Goal: Feedback & Contribution: Leave review/rating

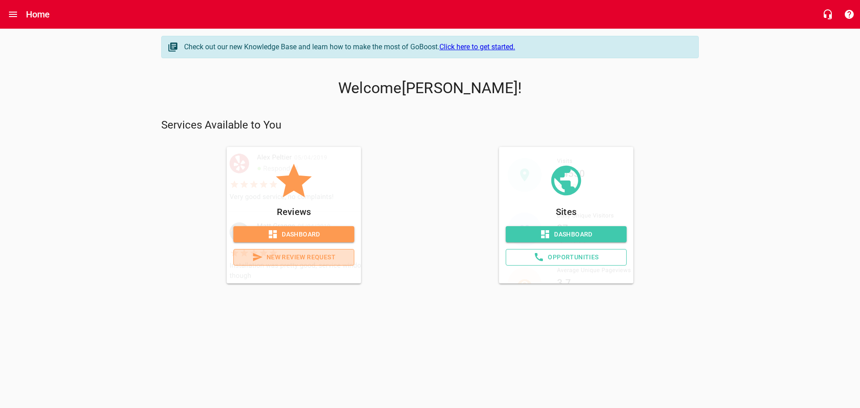
click at [293, 254] on span "New Review Request" at bounding box center [294, 257] width 106 height 11
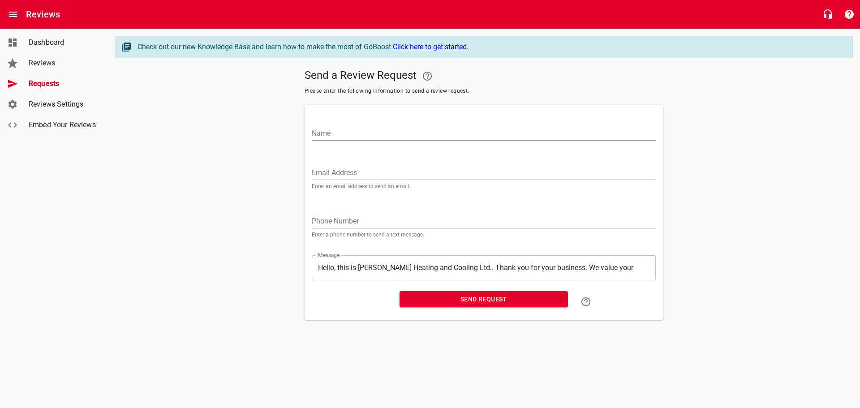
click at [380, 129] on input "Name" at bounding box center [484, 133] width 344 height 14
type input "[PERSON_NAME]"
click at [322, 169] on input "Email Address" at bounding box center [484, 173] width 344 height 14
paste input "[EMAIL_ADDRESS][DOMAIN_NAME]"
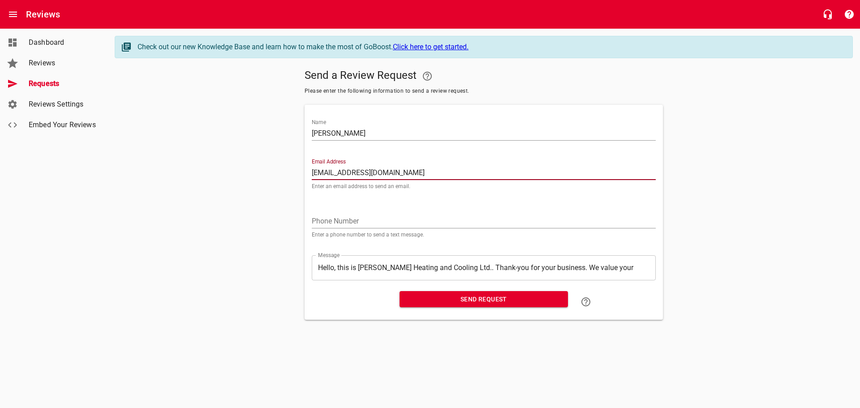
type input "[EMAIL_ADDRESS][DOMAIN_NAME]"
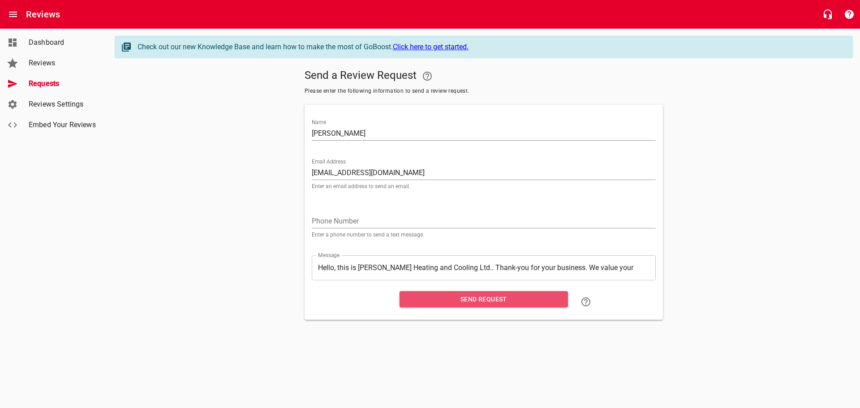
click at [465, 296] on span "Send Request" at bounding box center [484, 299] width 154 height 11
